Goal: Find specific page/section: Find specific page/section

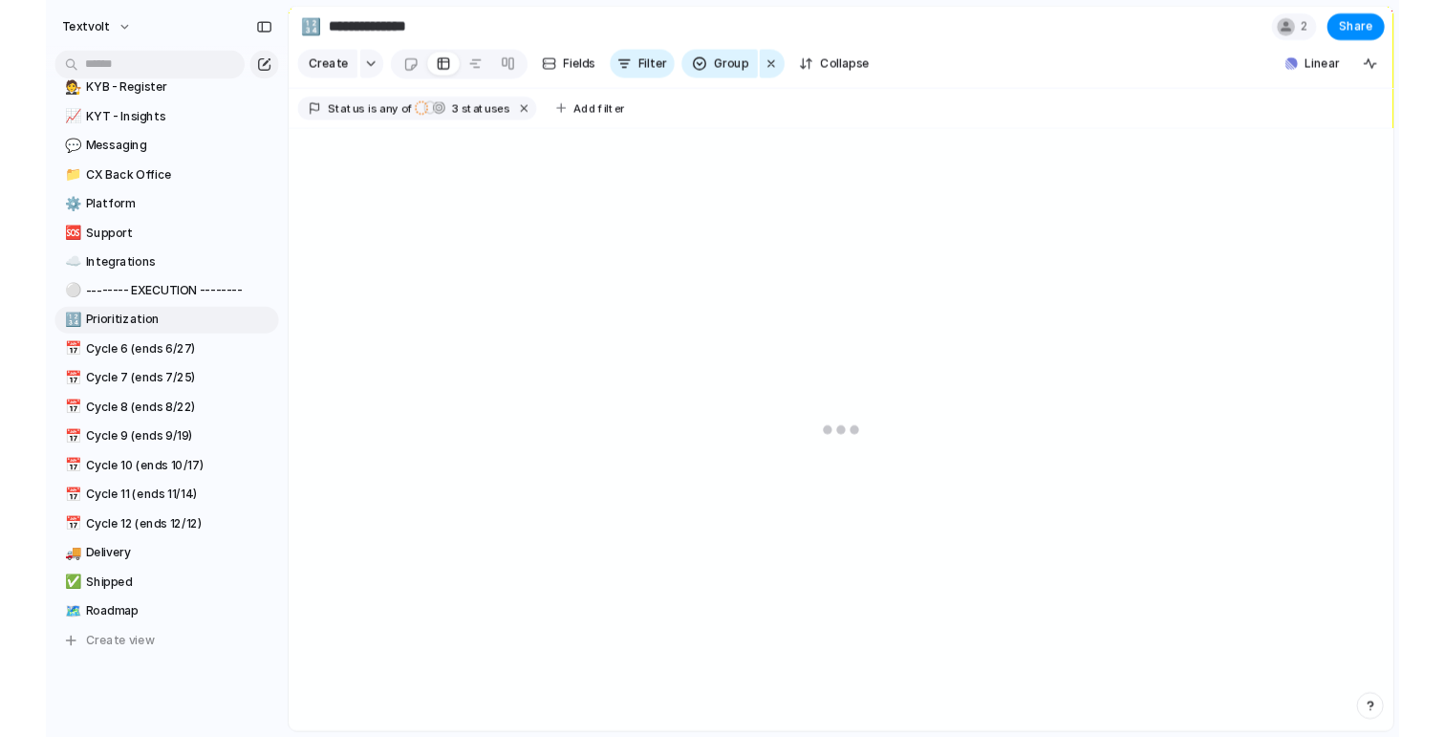
scroll to position [591, 0]
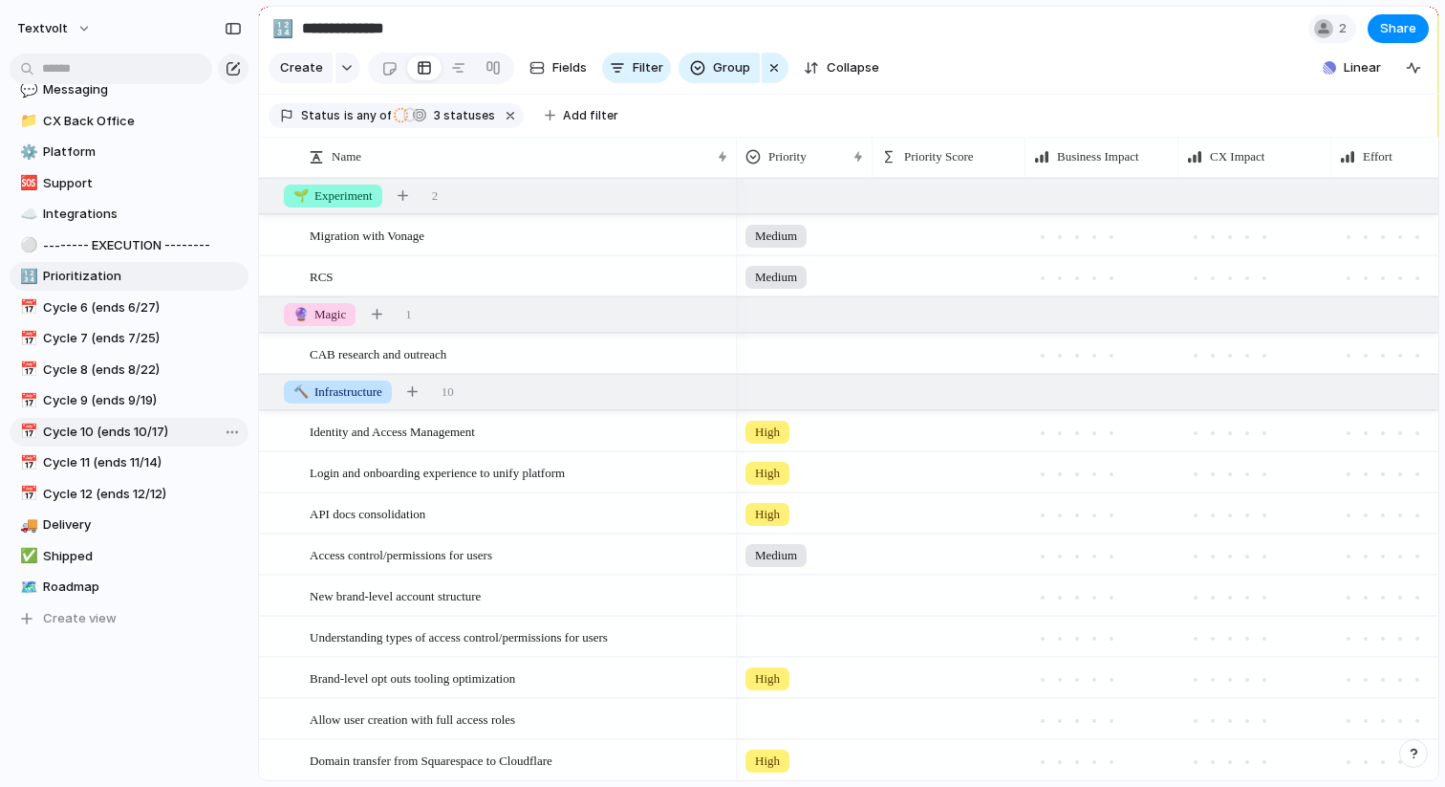
click at [140, 433] on span "Cycle 10 (ends 10/17)" at bounding box center [142, 431] width 199 height 19
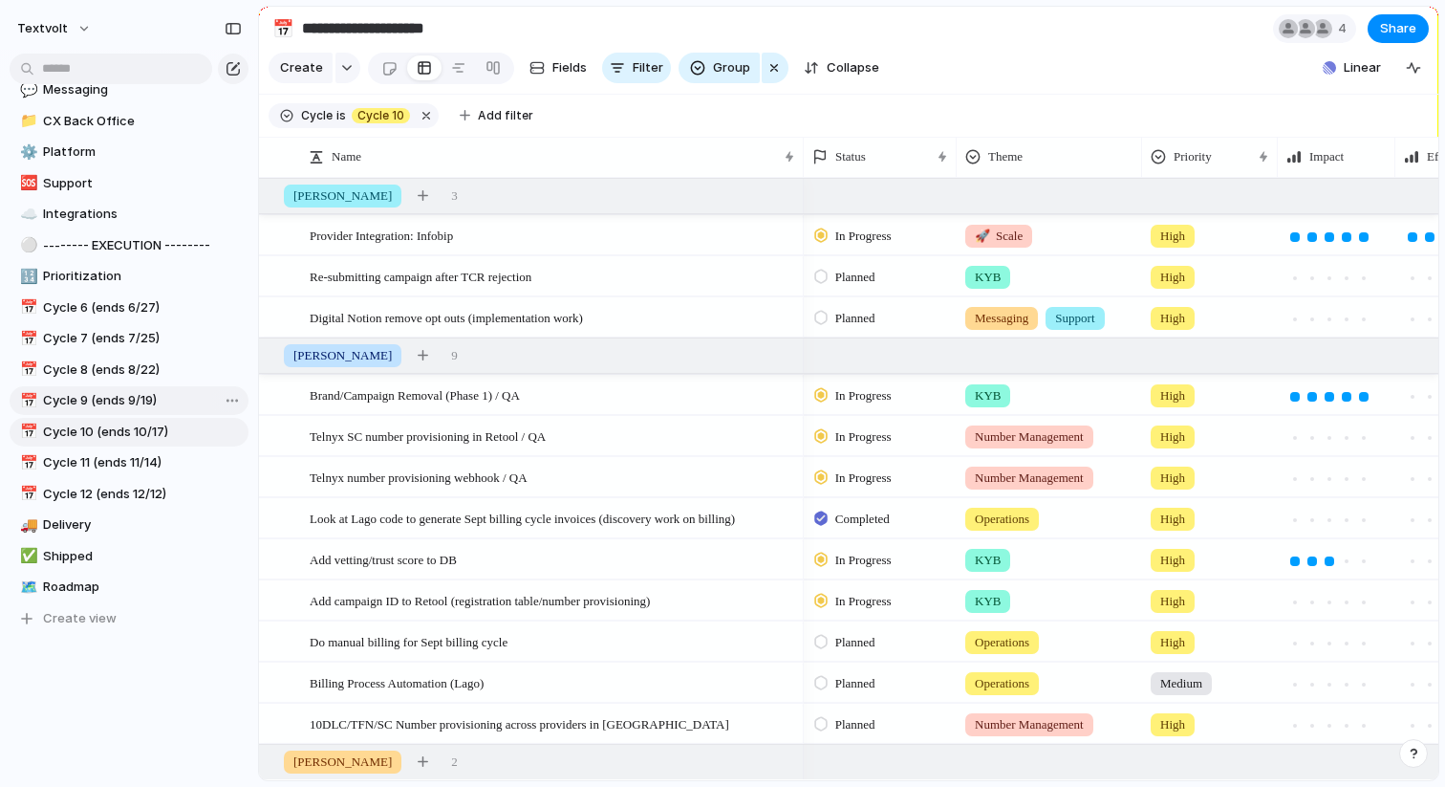
type input "**********"
